Goal: Find specific page/section: Find specific page/section

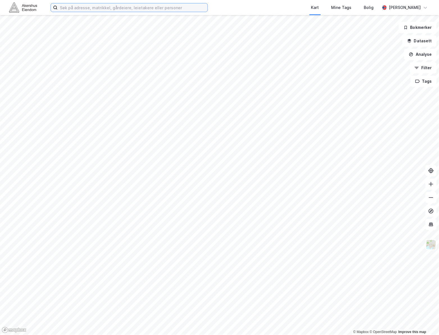
click at [126, 8] on input at bounding box center [133, 7] width 150 height 8
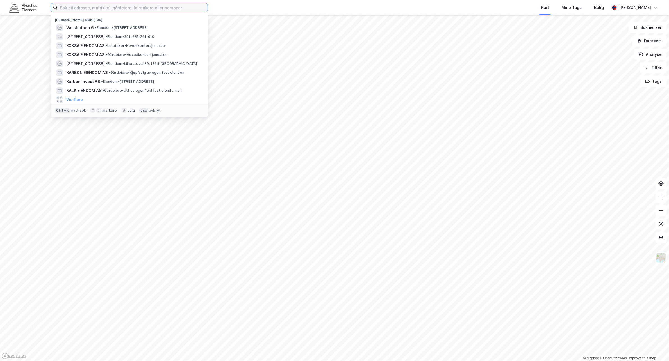
type input "z"
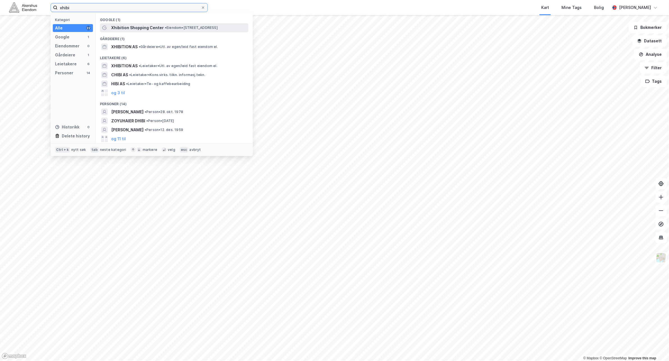
type input "xhibi"
click at [155, 28] on span "Xhibition Shopping Center" at bounding box center [137, 27] width 52 height 7
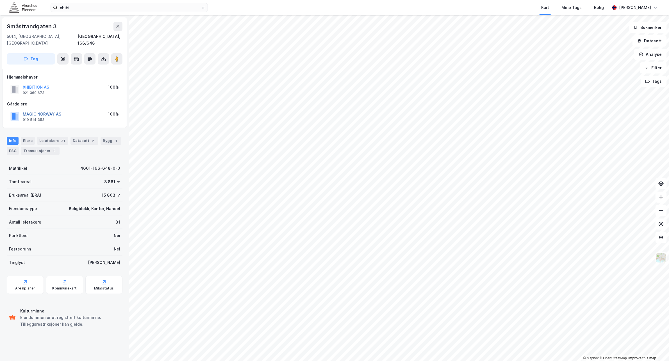
click at [0, 0] on button "MAGIC NORWAY AS" at bounding box center [0, 0] width 0 height 0
